Goal: Transaction & Acquisition: Purchase product/service

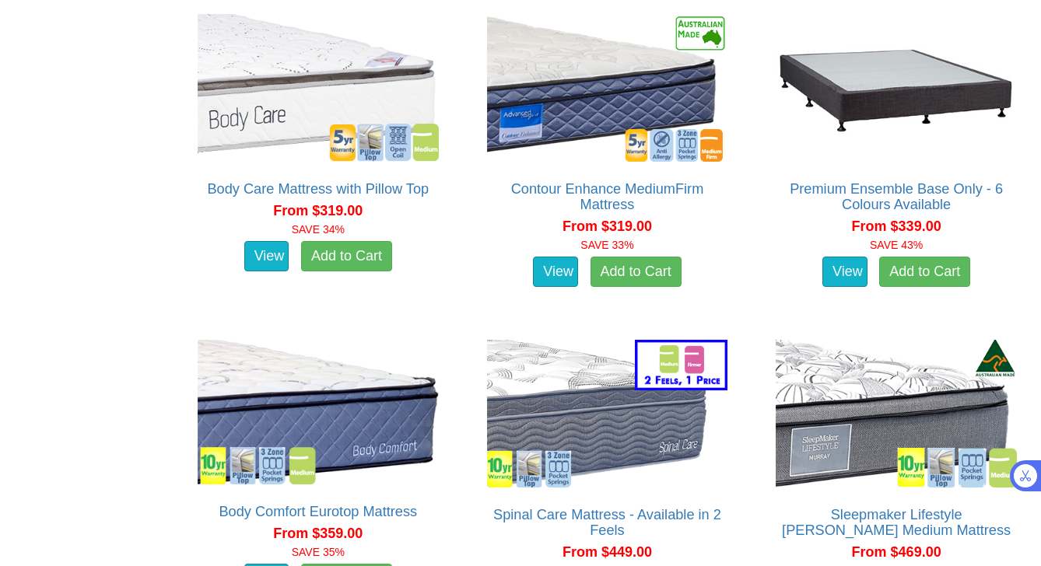
scroll to position [692, 0]
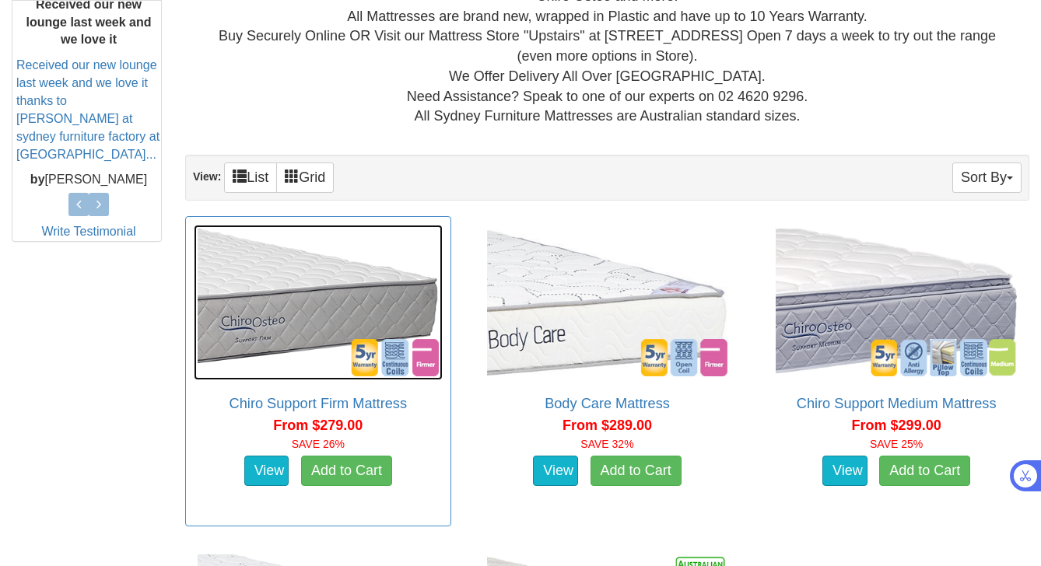
click at [341, 288] on img at bounding box center [318, 303] width 249 height 156
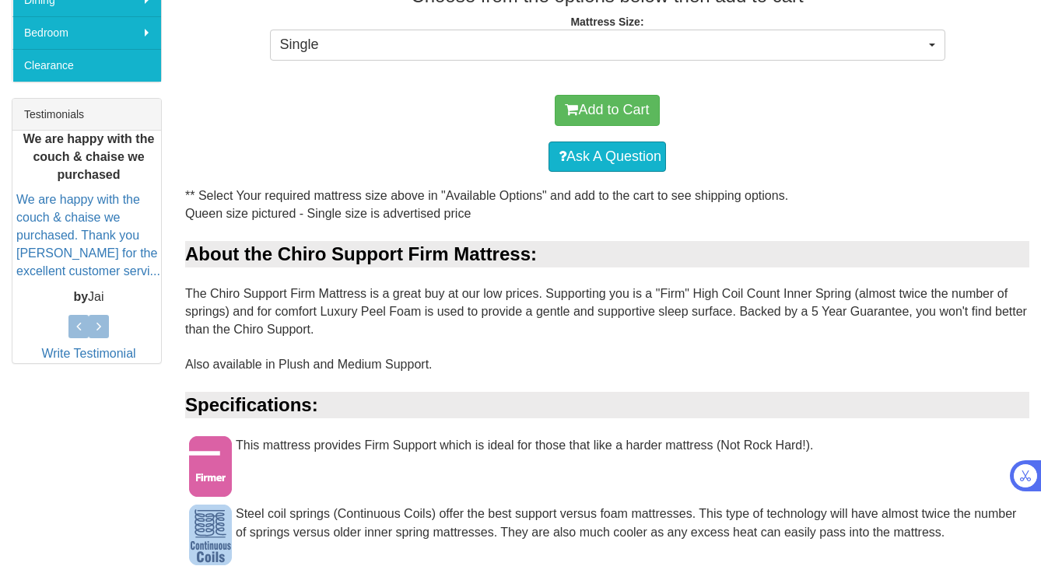
scroll to position [566, 0]
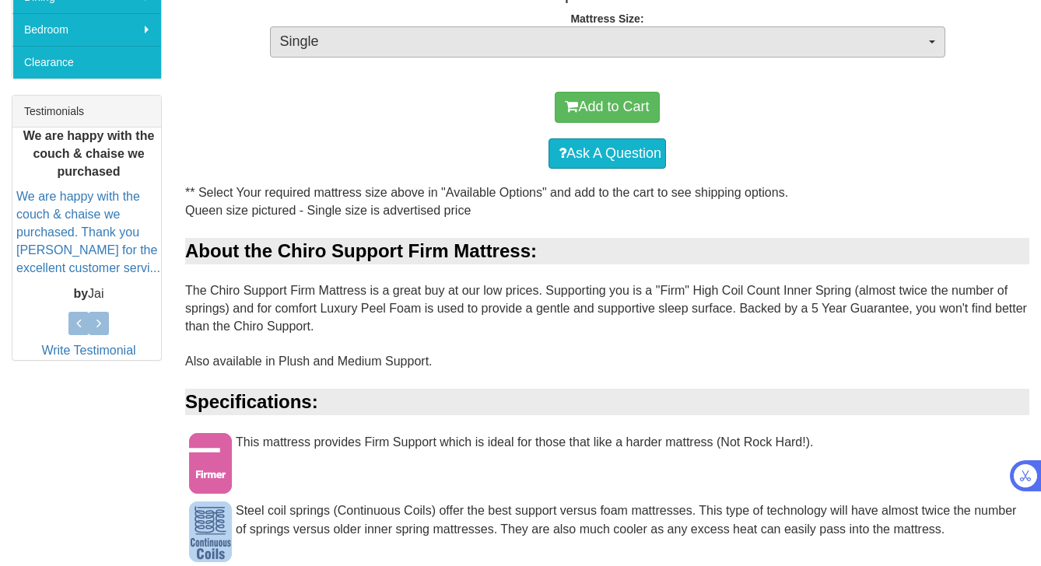
click at [726, 54] on button "Single" at bounding box center [607, 41] width 675 height 31
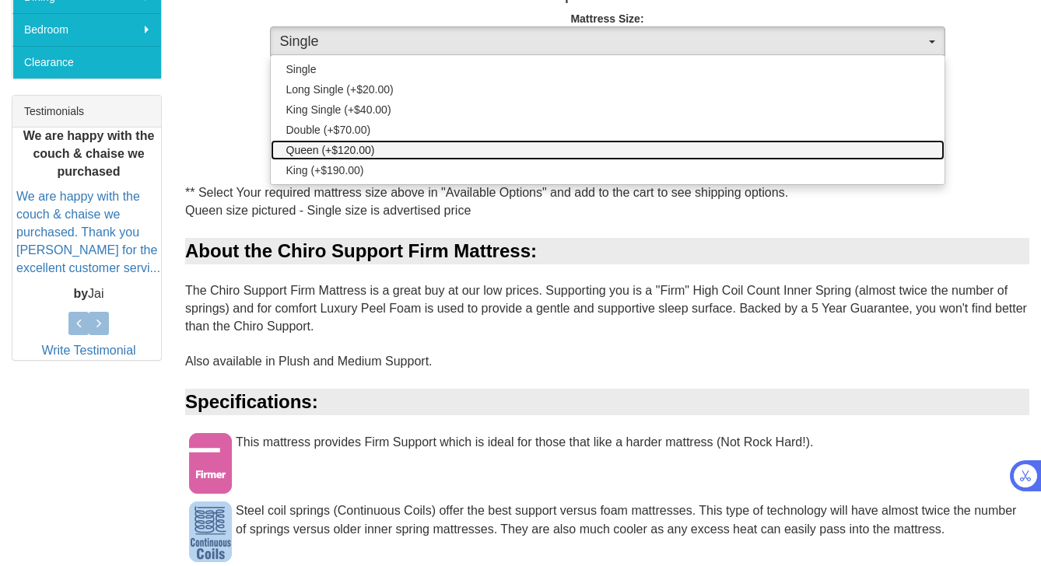
click at [699, 141] on link "Queen (+$120.00)" at bounding box center [608, 150] width 674 height 20
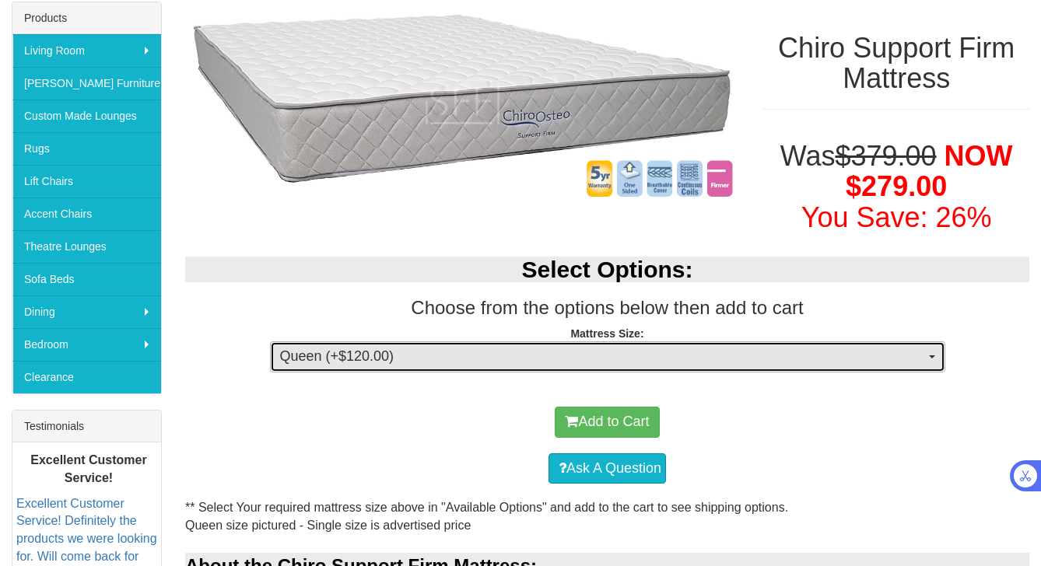
scroll to position [252, 0]
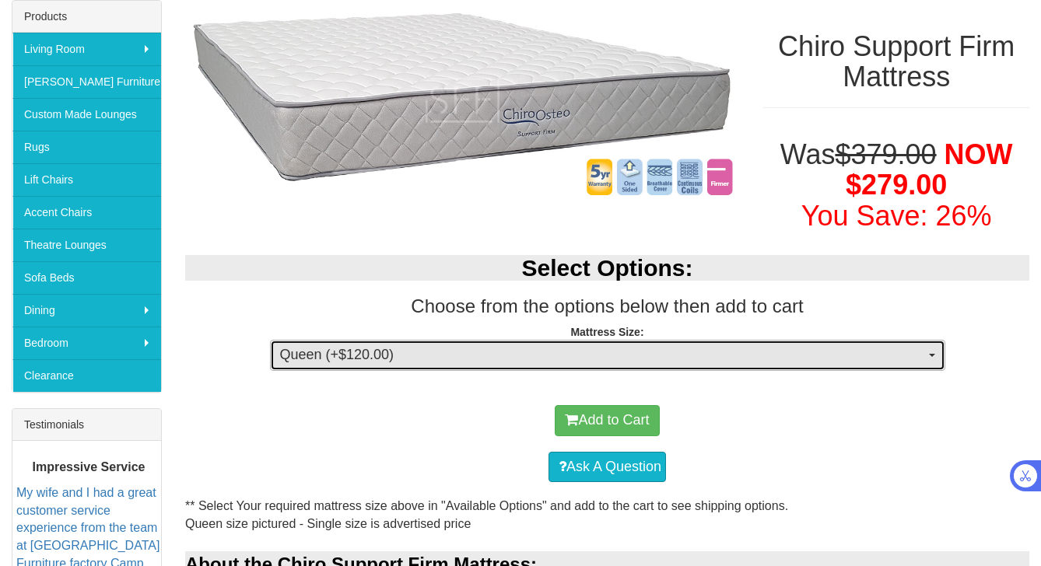
click at [653, 359] on span "Queen (+$120.00)" at bounding box center [602, 355] width 645 height 20
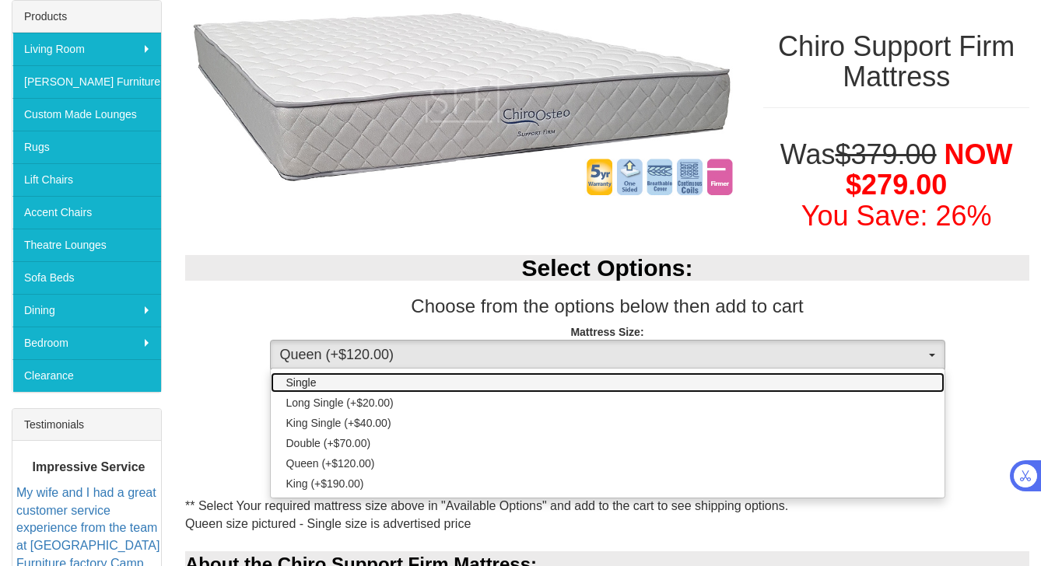
click at [575, 377] on link "Single" at bounding box center [608, 383] width 674 height 20
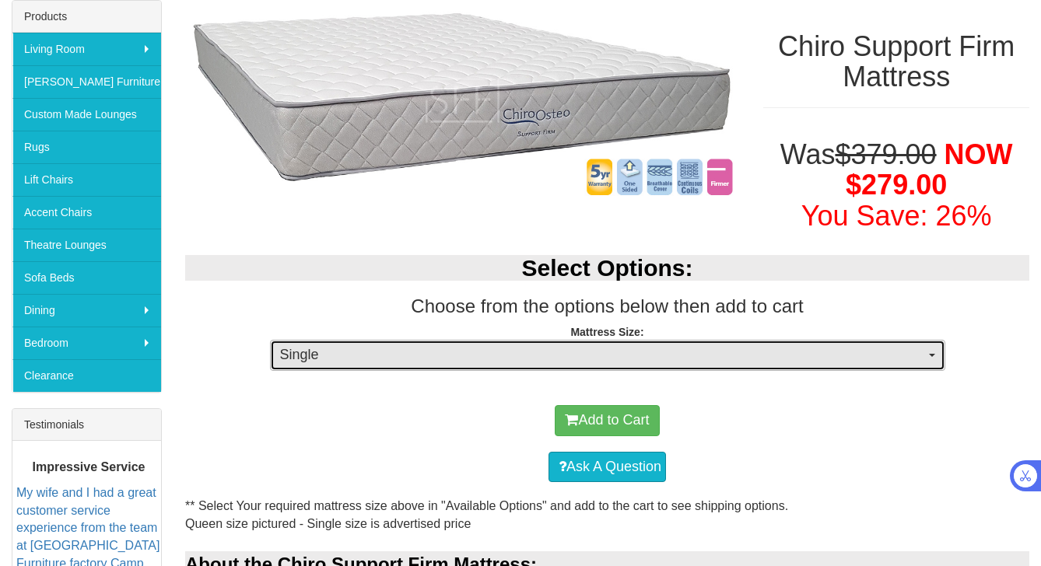
click at [581, 361] on span "Single" at bounding box center [602, 355] width 645 height 20
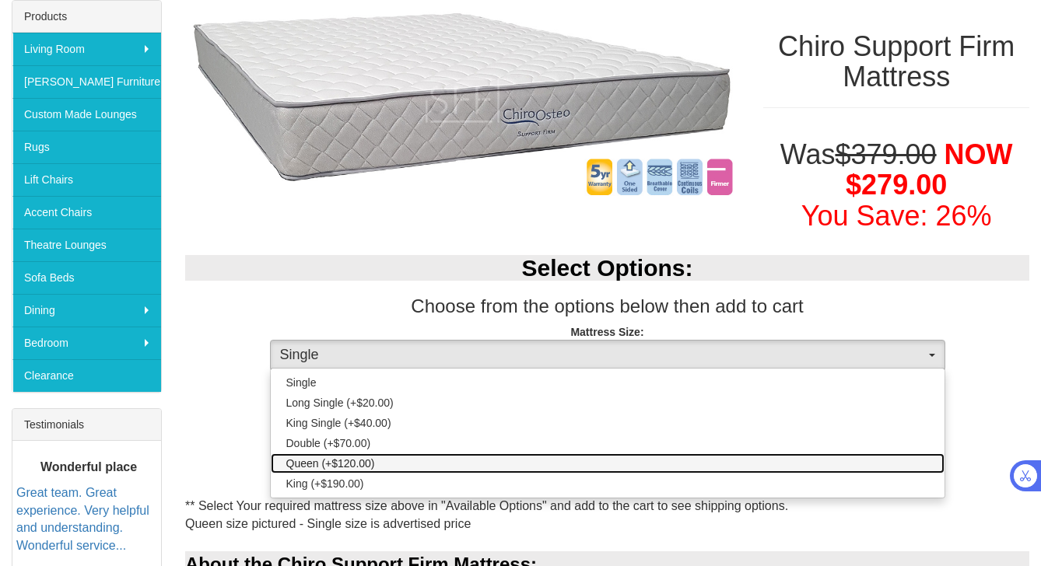
click at [552, 460] on link "Queen (+$120.00)" at bounding box center [608, 464] width 674 height 20
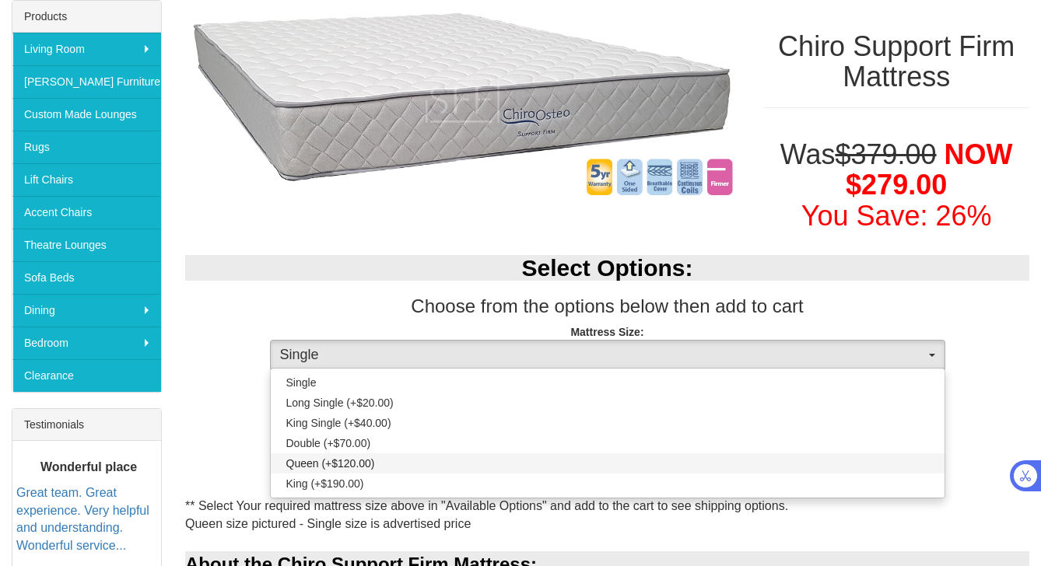
select select "189"
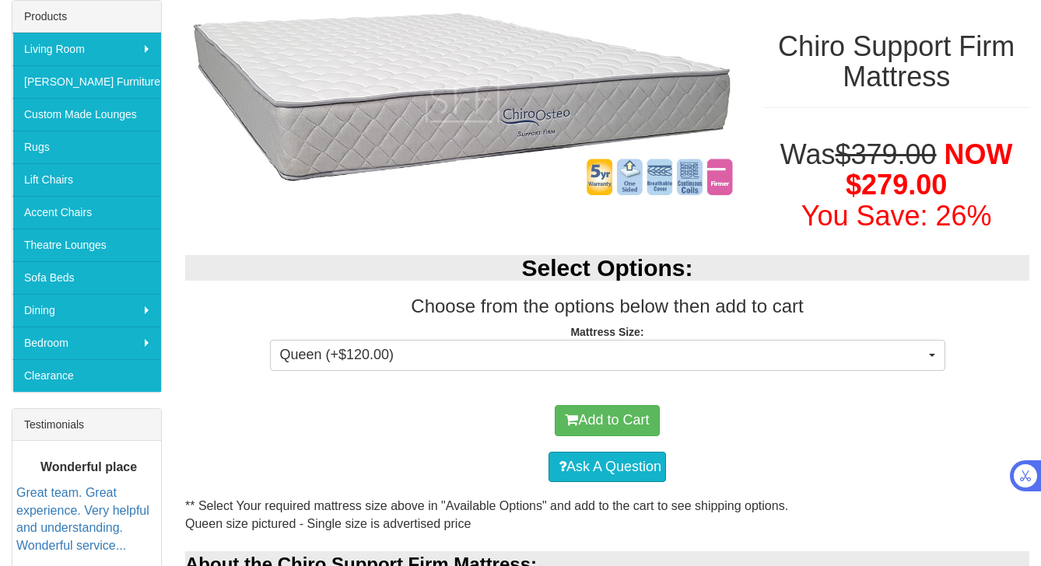
click at [505, 463] on div "Ask A Question" at bounding box center [607, 467] width 828 height 47
